Goal: Information Seeking & Learning: Compare options

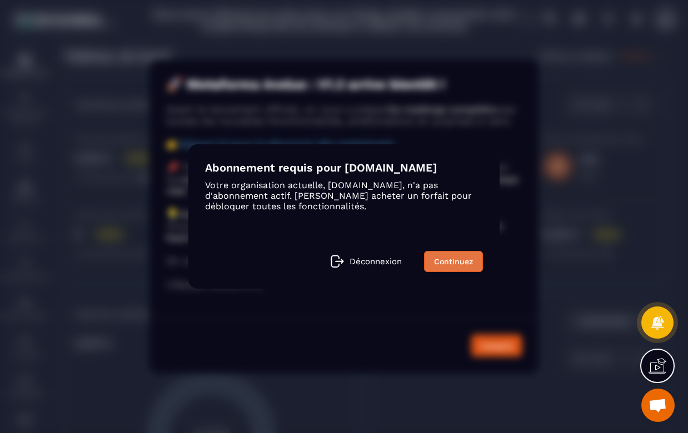
click at [448, 269] on link "Continuez" at bounding box center [453, 261] width 59 height 21
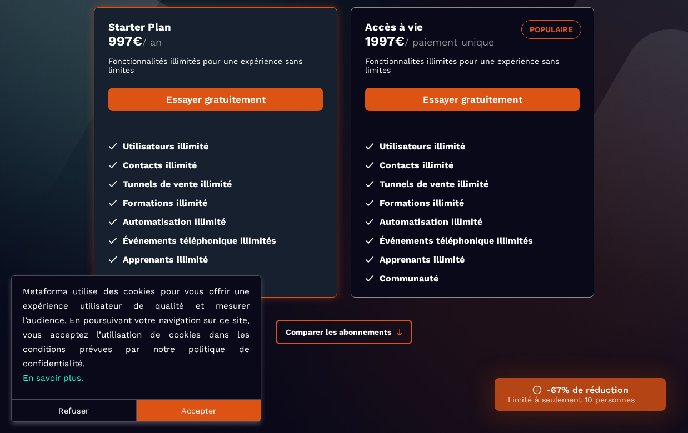
scroll to position [175, 0]
click at [69, 420] on button "Refuser" at bounding box center [74, 411] width 124 height 22
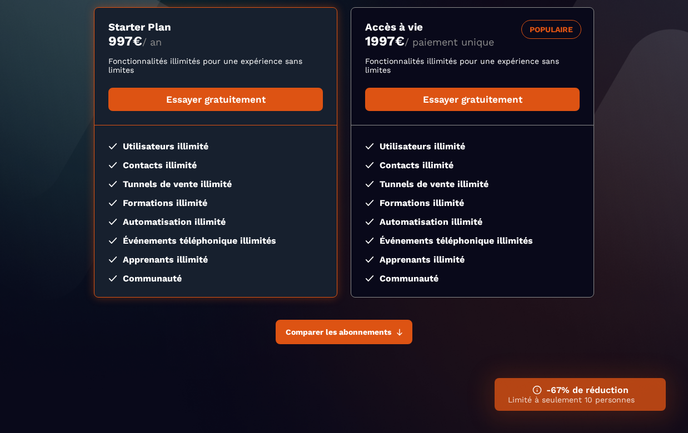
click at [387, 329] on span "Comparer les abonnements" at bounding box center [339, 332] width 106 height 9
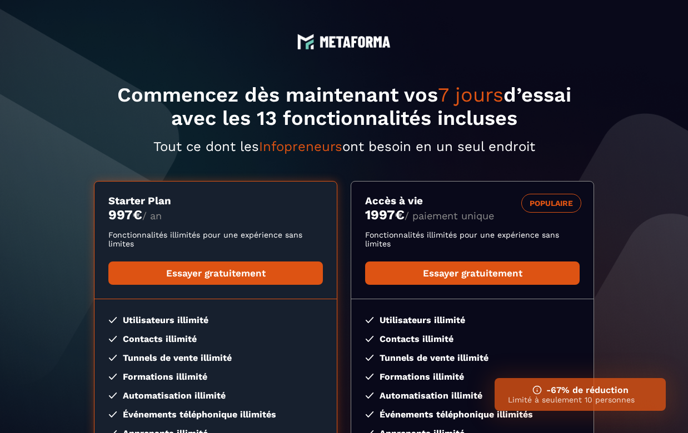
scroll to position [0, 0]
click at [331, 43] on img at bounding box center [355, 42] width 71 height 12
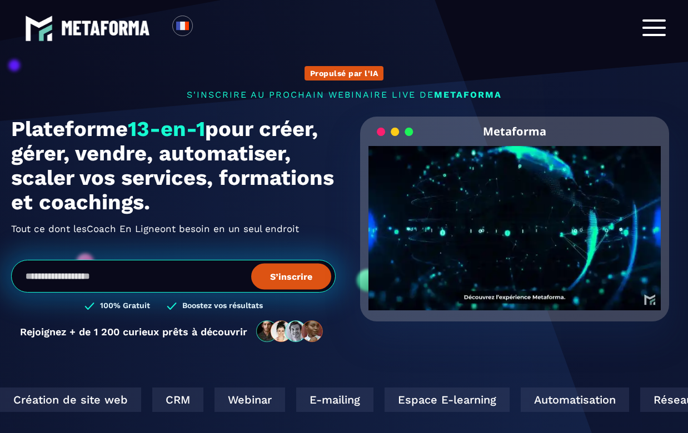
click at [660, 28] on span at bounding box center [653, 28] width 23 height 2
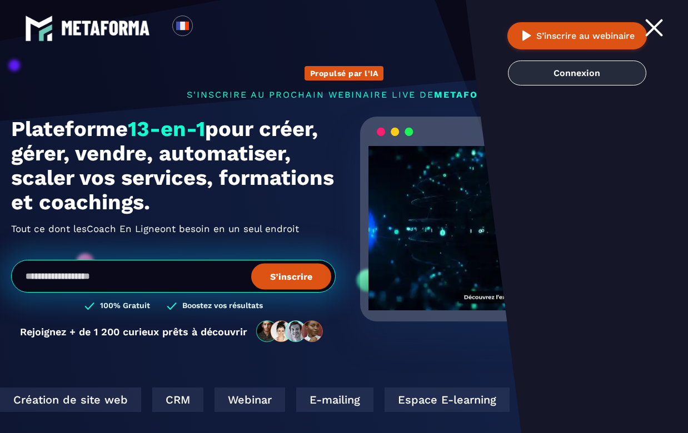
click at [615, 71] on link "Connexion" at bounding box center [577, 73] width 138 height 25
